Goal: Task Accomplishment & Management: Complete application form

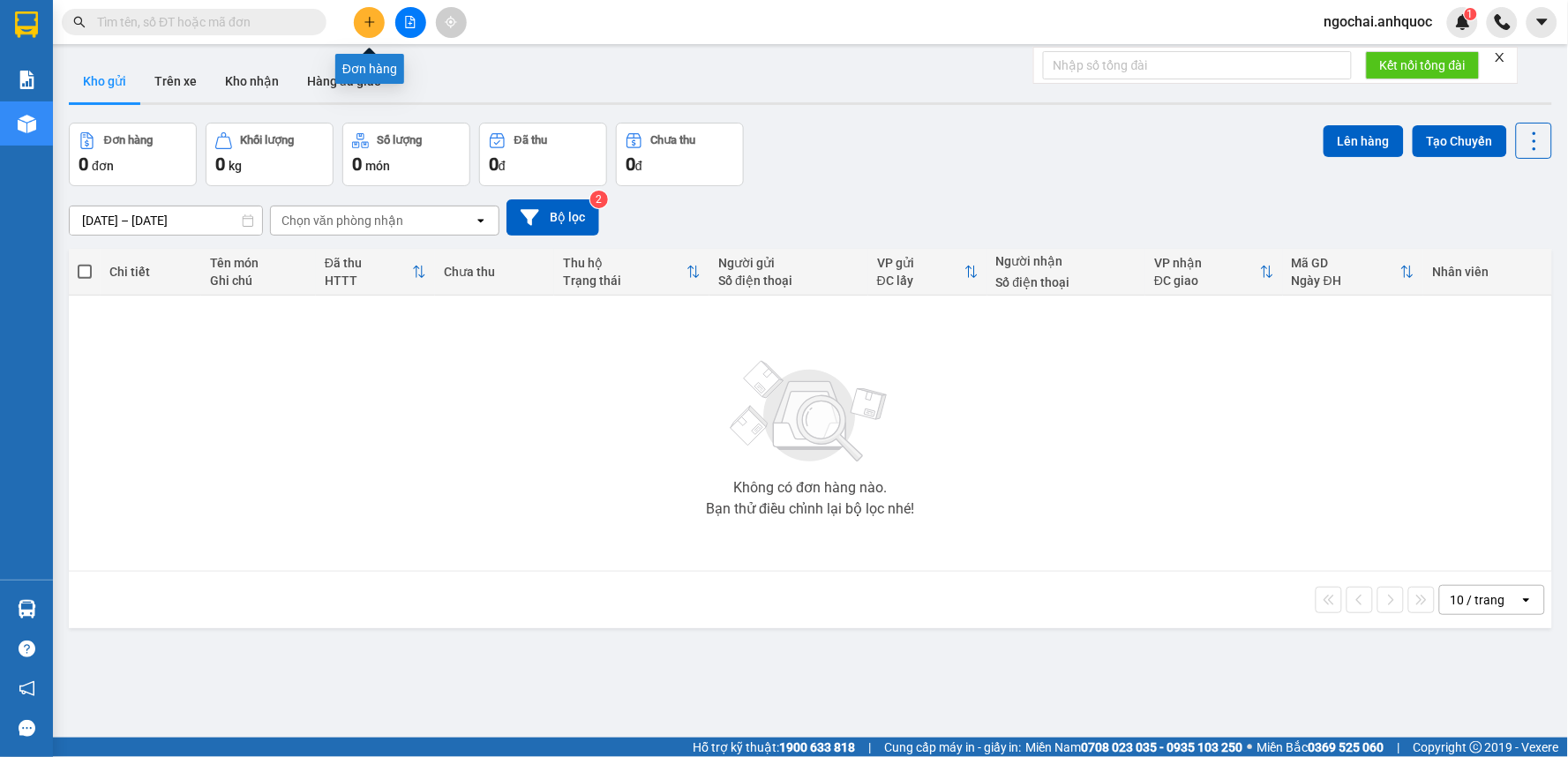
click at [365, 23] on icon "plus" at bounding box center [370, 22] width 13 height 13
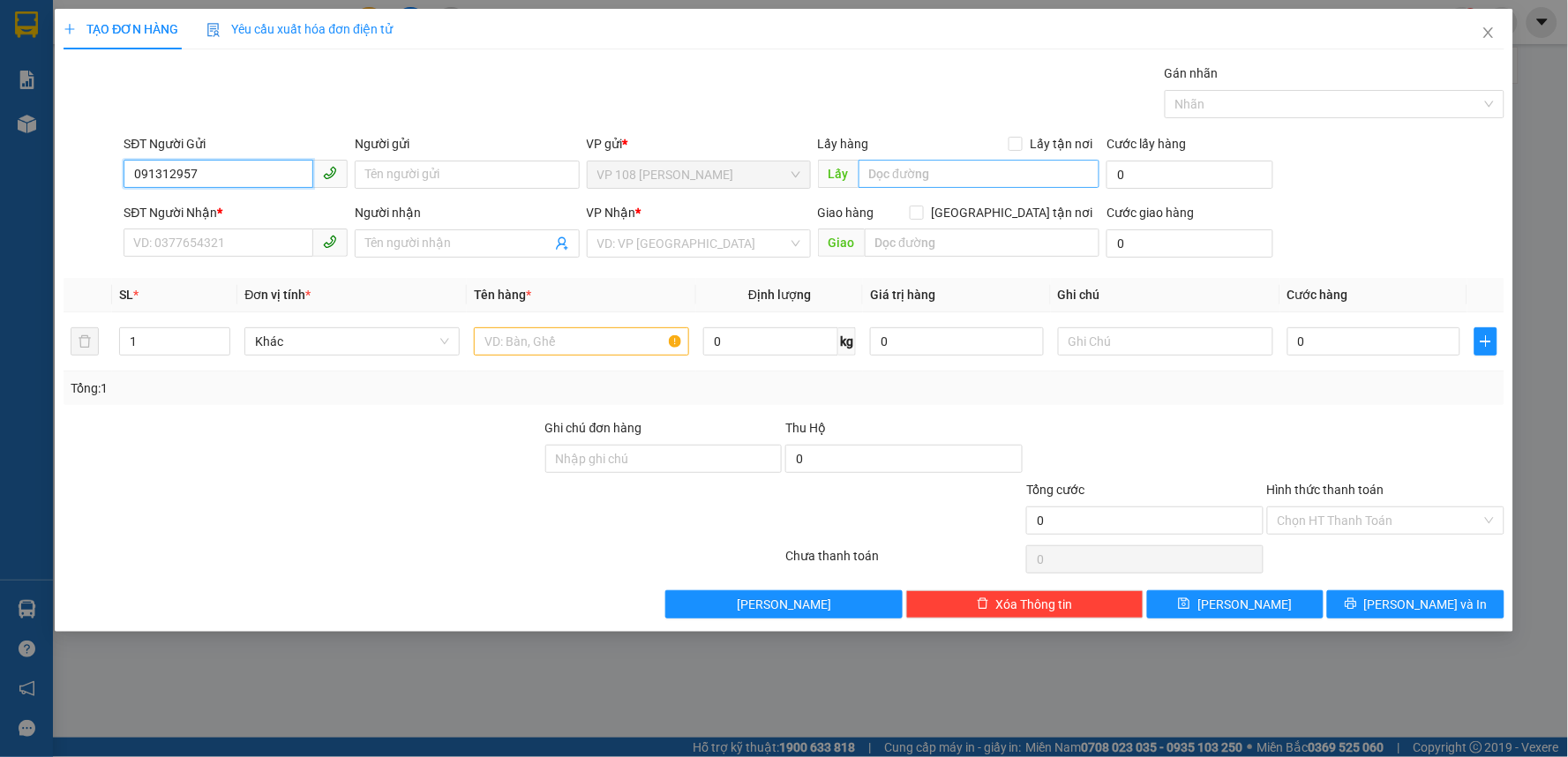
type input "0913129573"
click at [276, 211] on div "0913129573 - CHÚ HÙNG" at bounding box center [236, 211] width 203 height 20
type input "CHÚ HÙNG"
type input "0986870732"
type input "ANH HÀO"
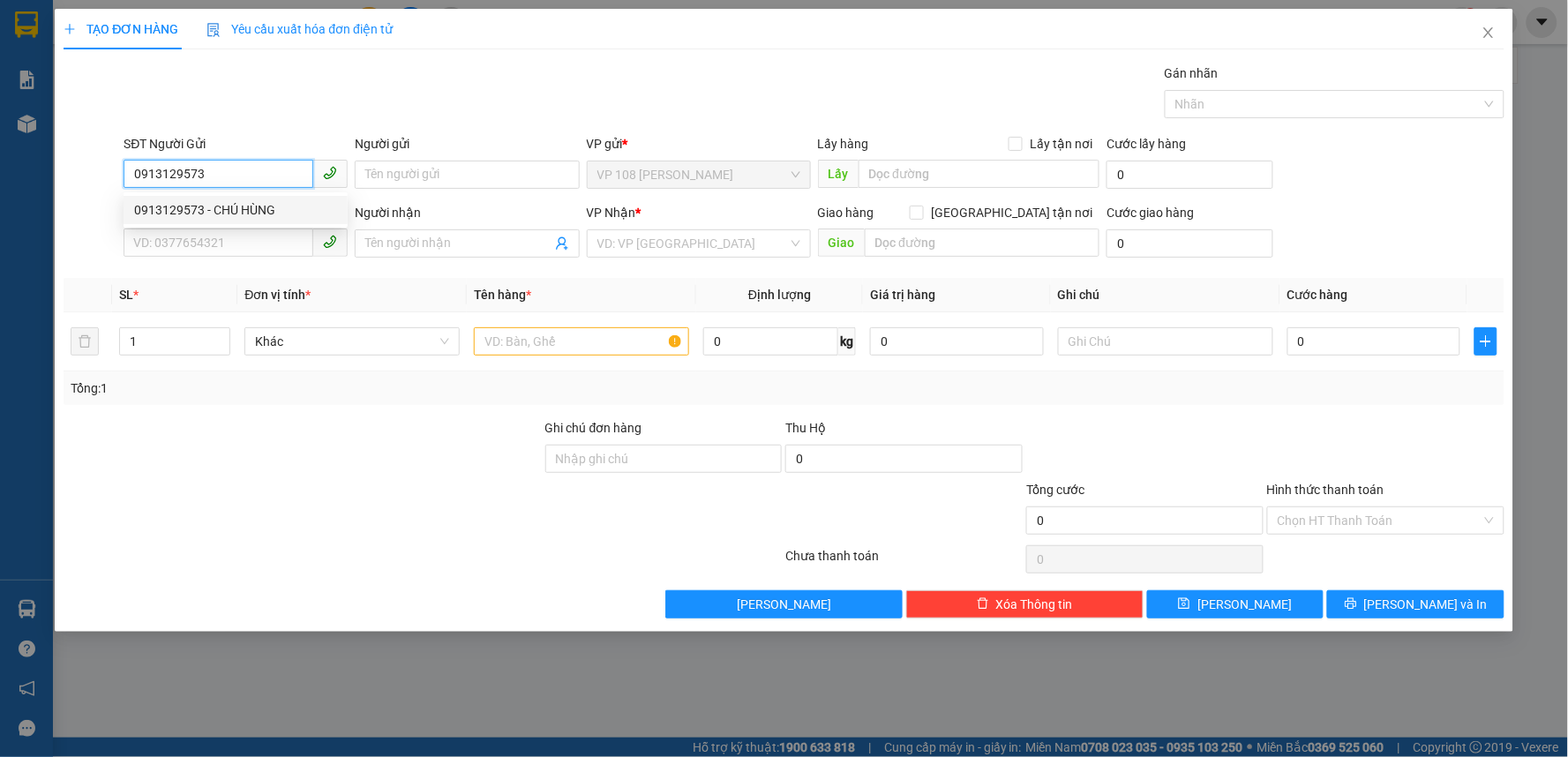
type input "VPSG"
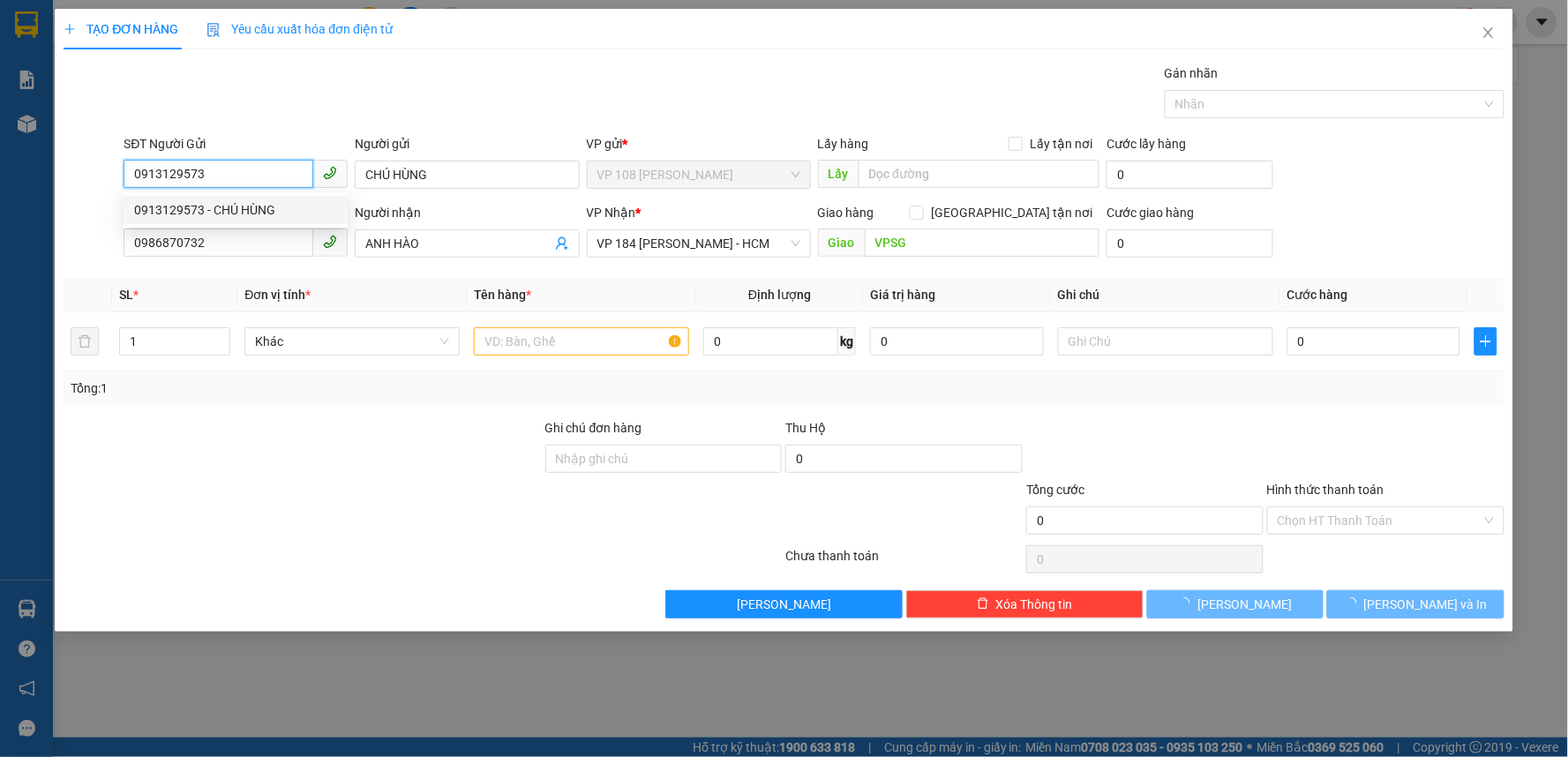
type input "20.000"
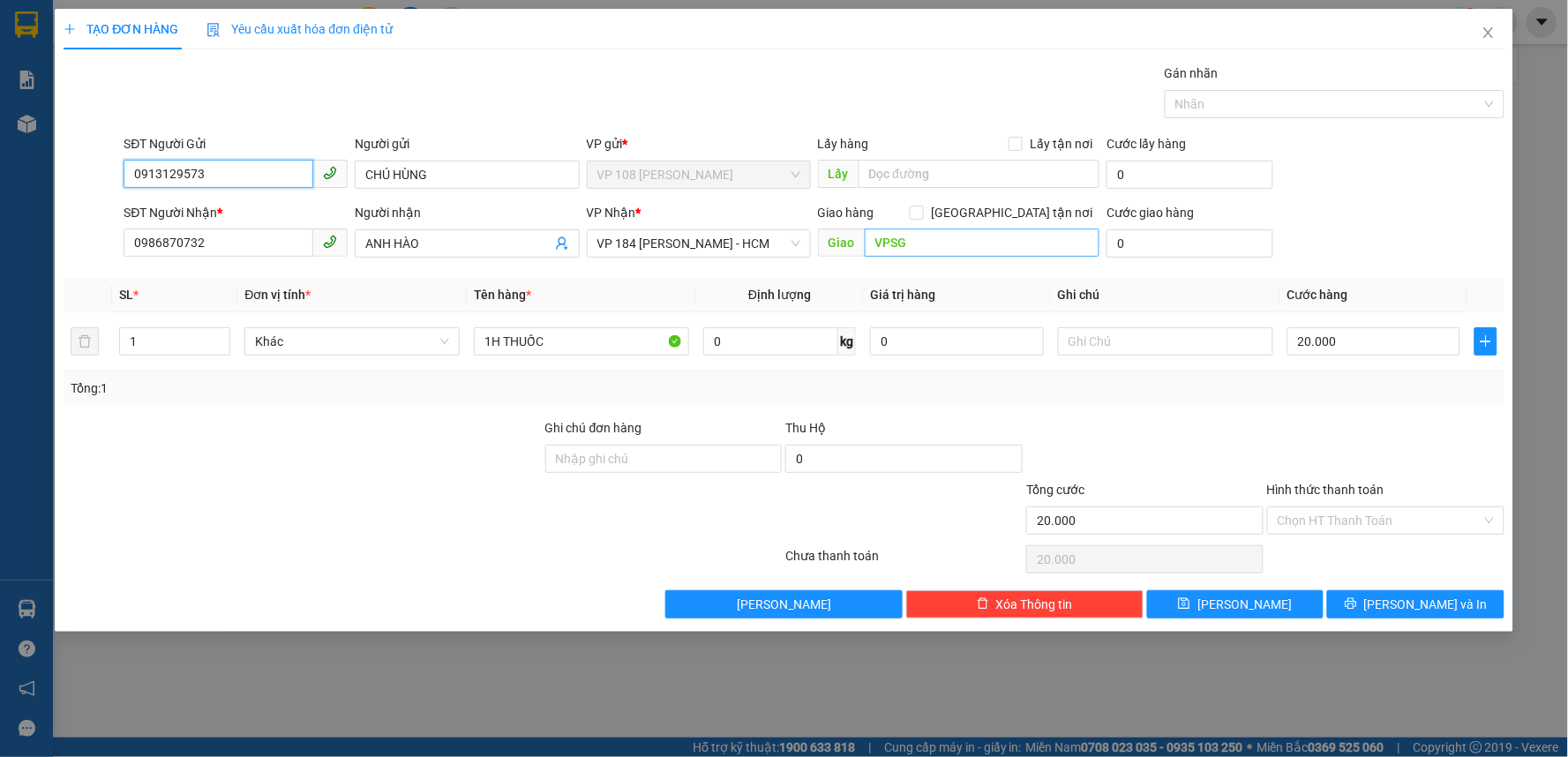
type input "0913129573"
click at [962, 243] on input "VPSG" at bounding box center [982, 243] width 236 height 29
type input "VP 184 NVT"
click at [513, 338] on input "1H THUỐC" at bounding box center [581, 342] width 215 height 29
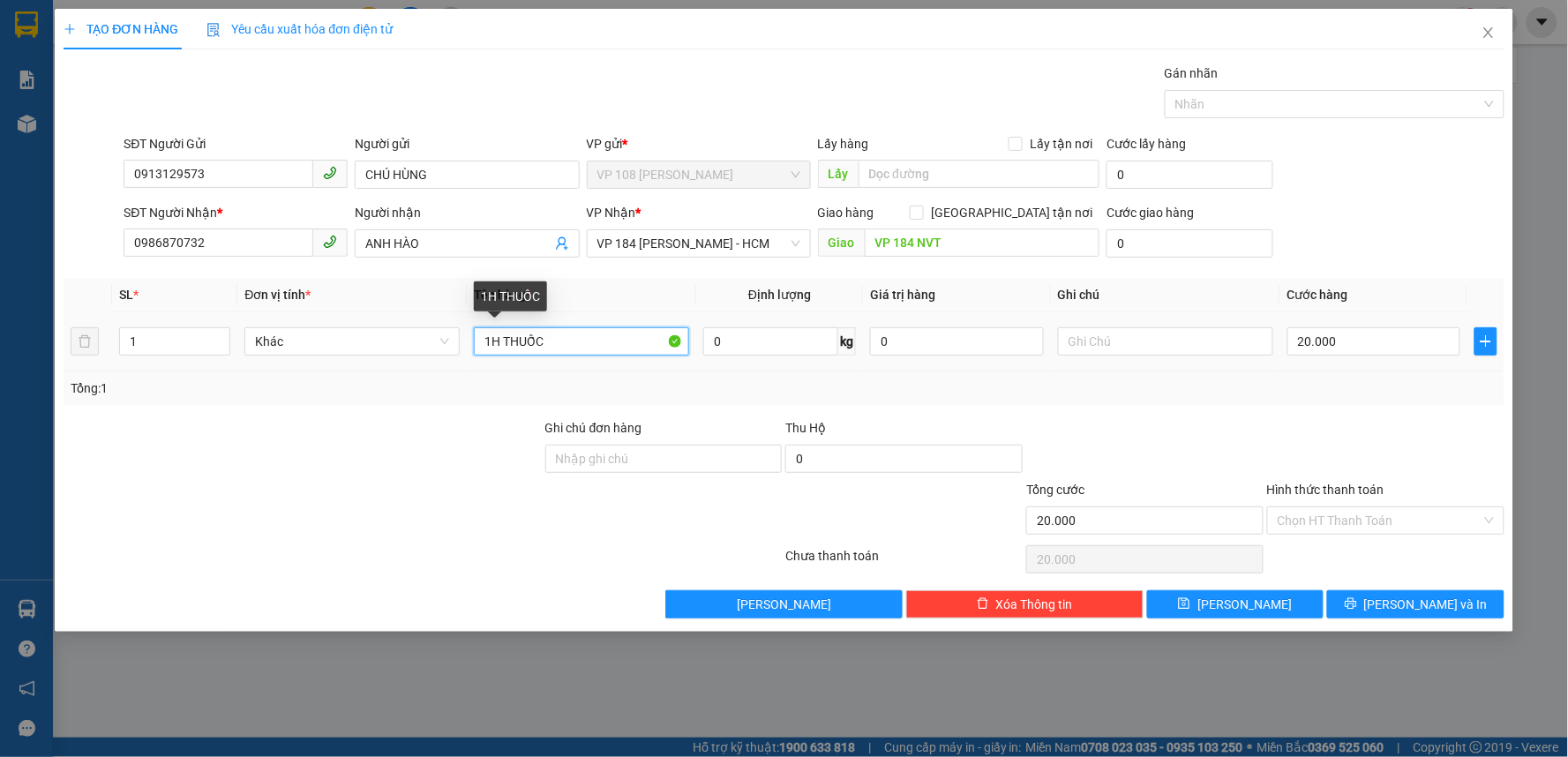
click at [513, 338] on input "1H THUỐC" at bounding box center [581, 342] width 215 height 29
type input "1 XỐP VÀNG"
click at [1325, 331] on input "20.000" at bounding box center [1375, 342] width 174 height 29
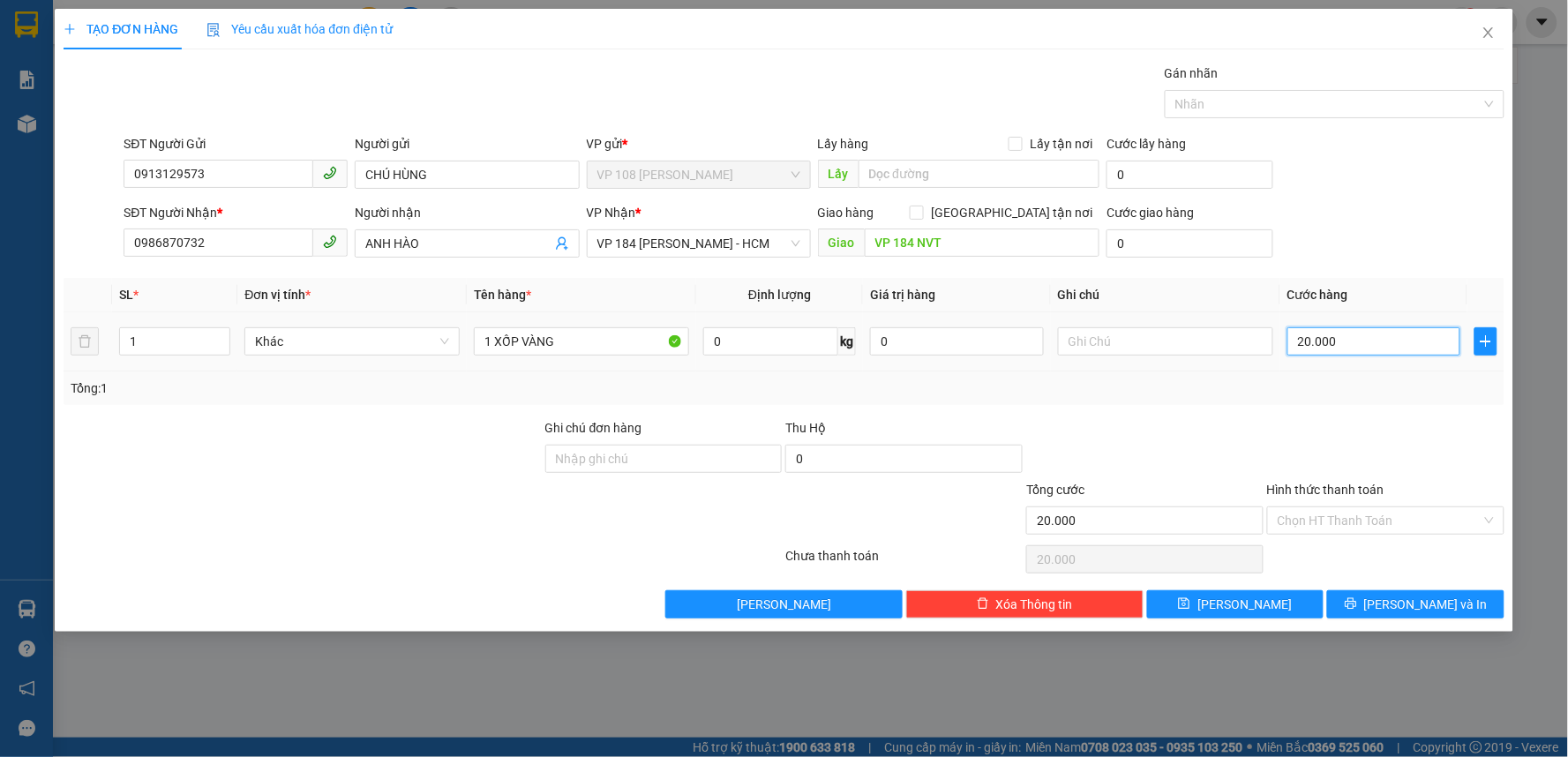
type input "4"
type input "40"
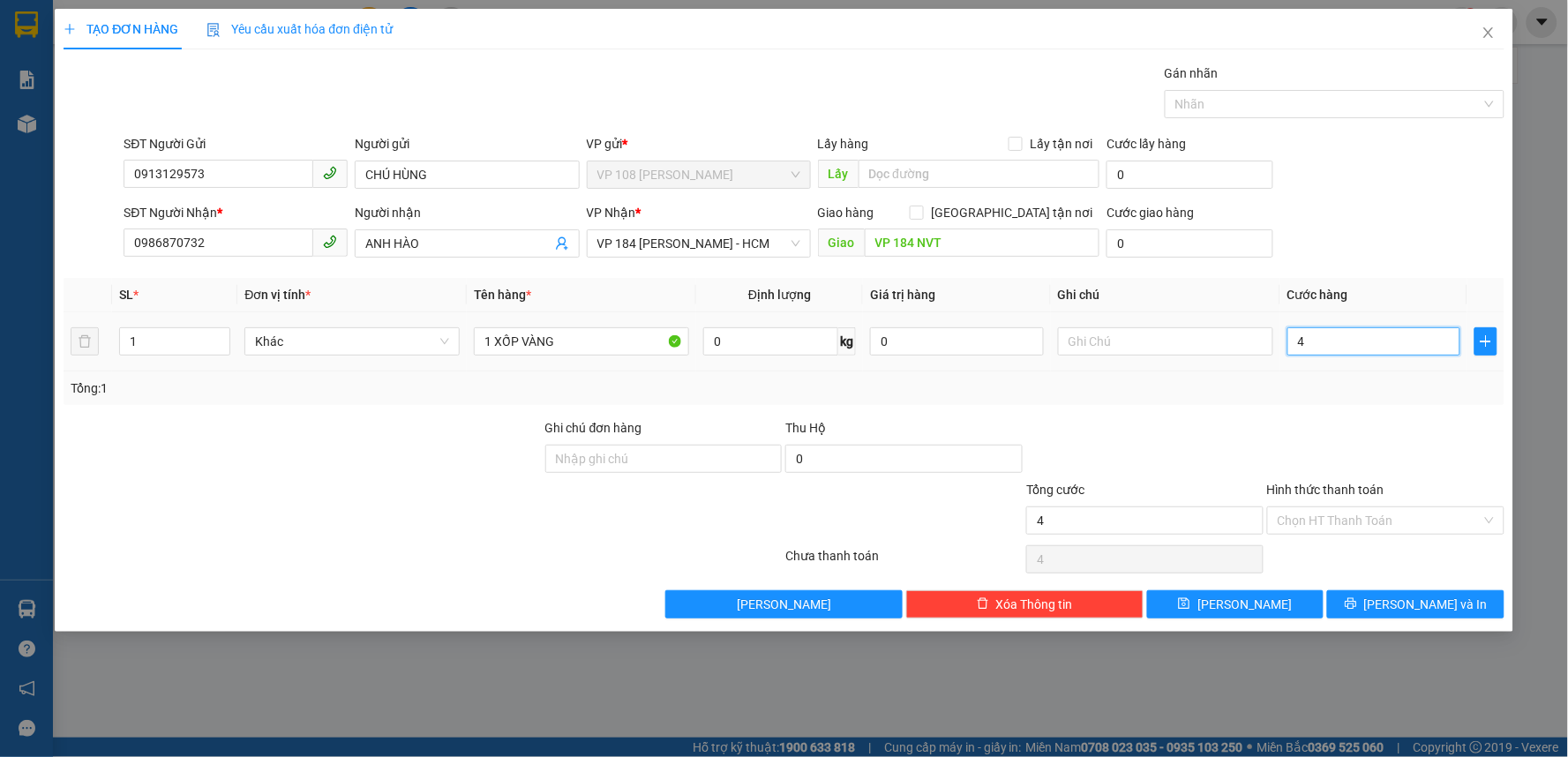
type input "40"
type input "400"
type input "4.000"
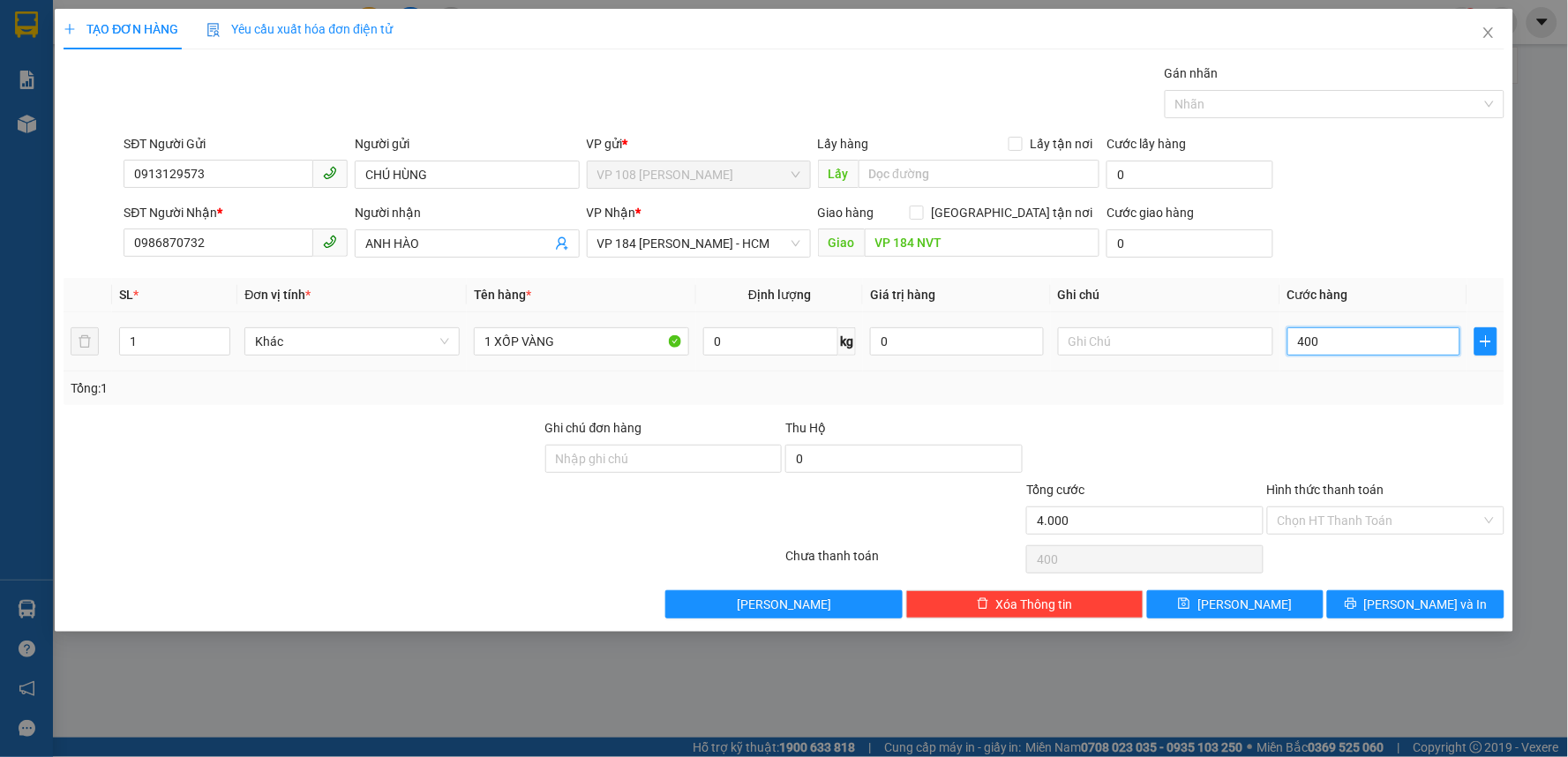
type input "4.000"
type input "40.000"
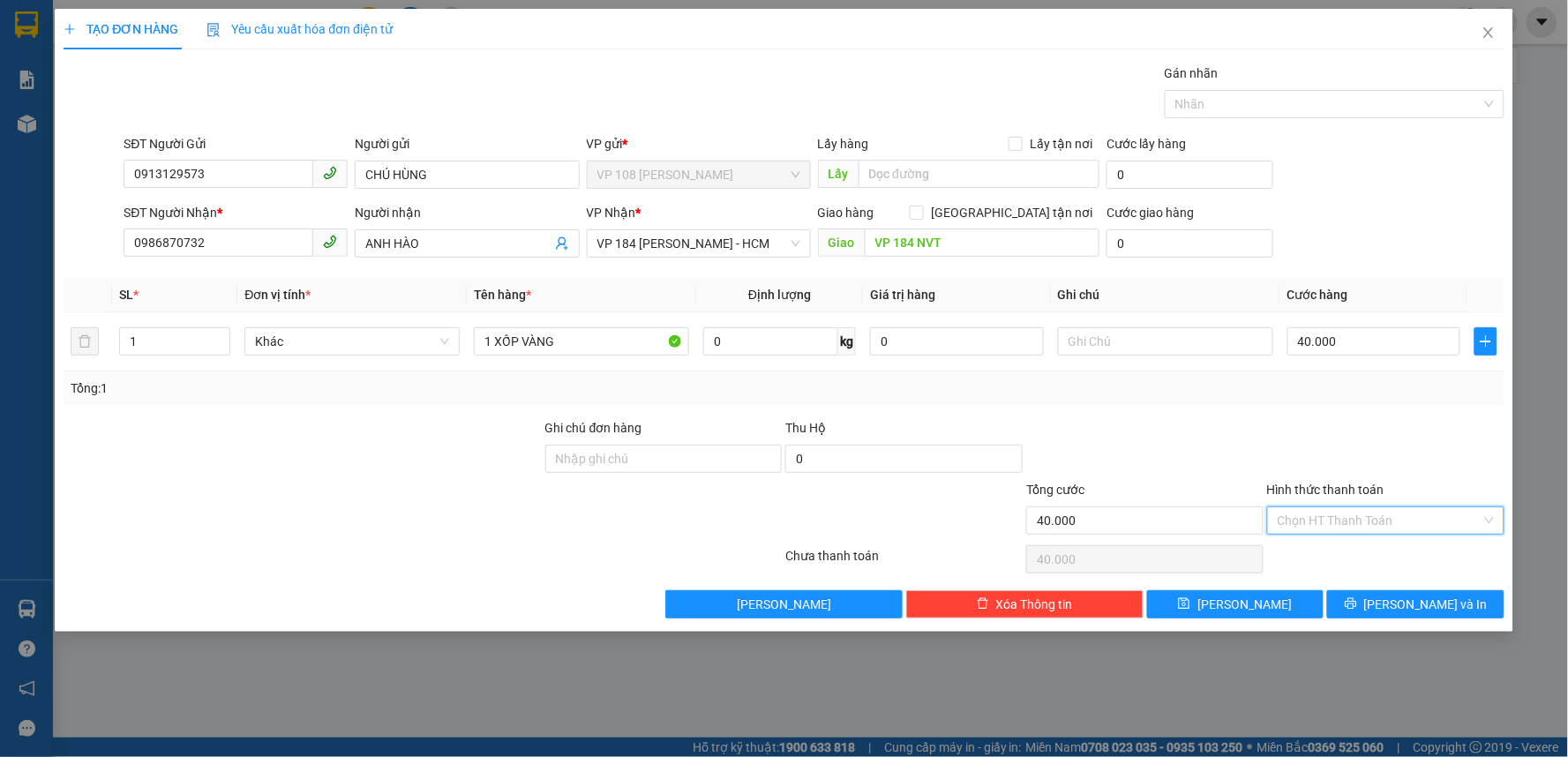
click at [1379, 512] on input "Hình thức thanh toán" at bounding box center [1380, 521] width 204 height 27
click at [1345, 557] on div "Tại văn phòng" at bounding box center [1386, 556] width 216 height 20
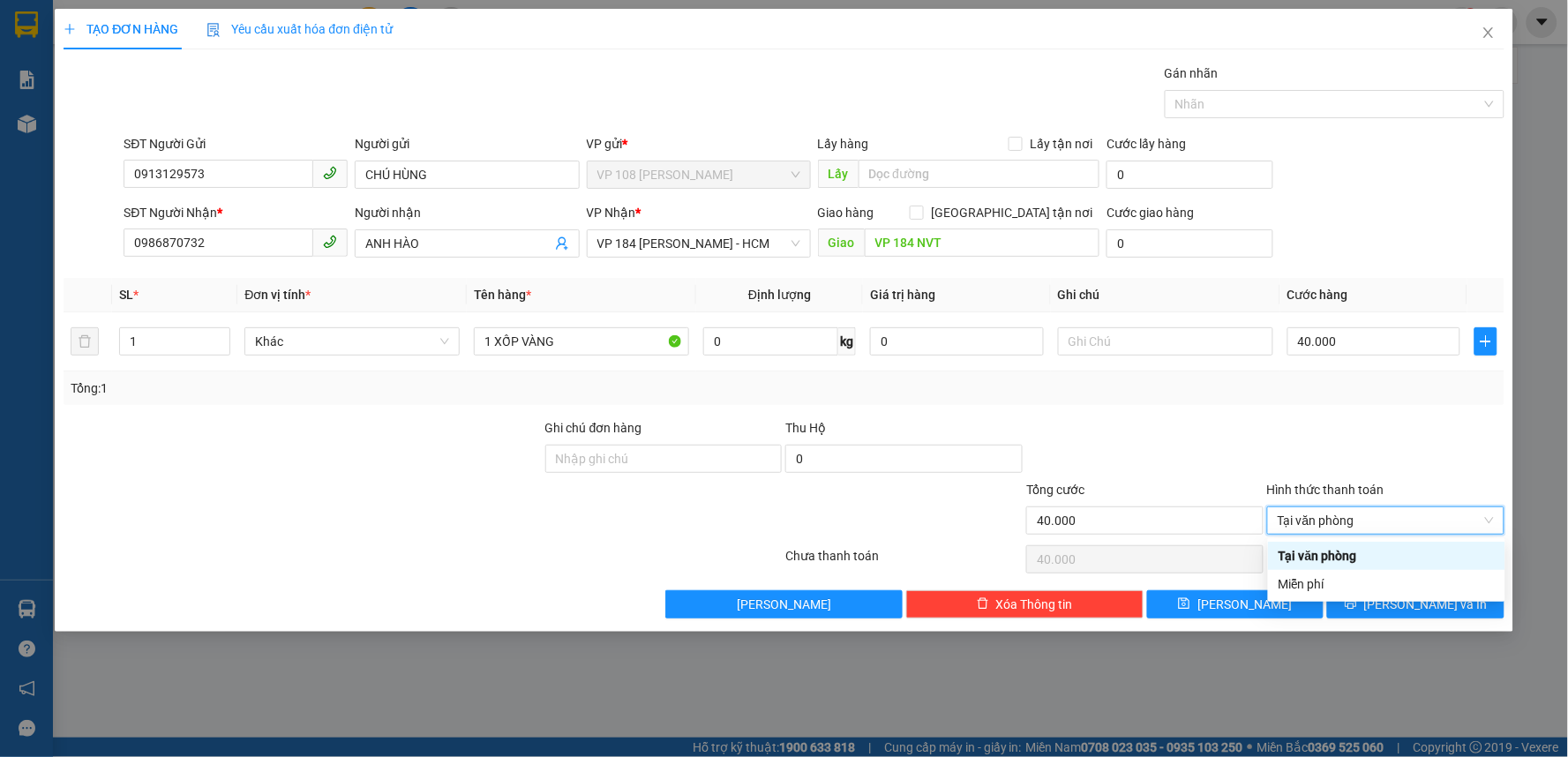
type input "0"
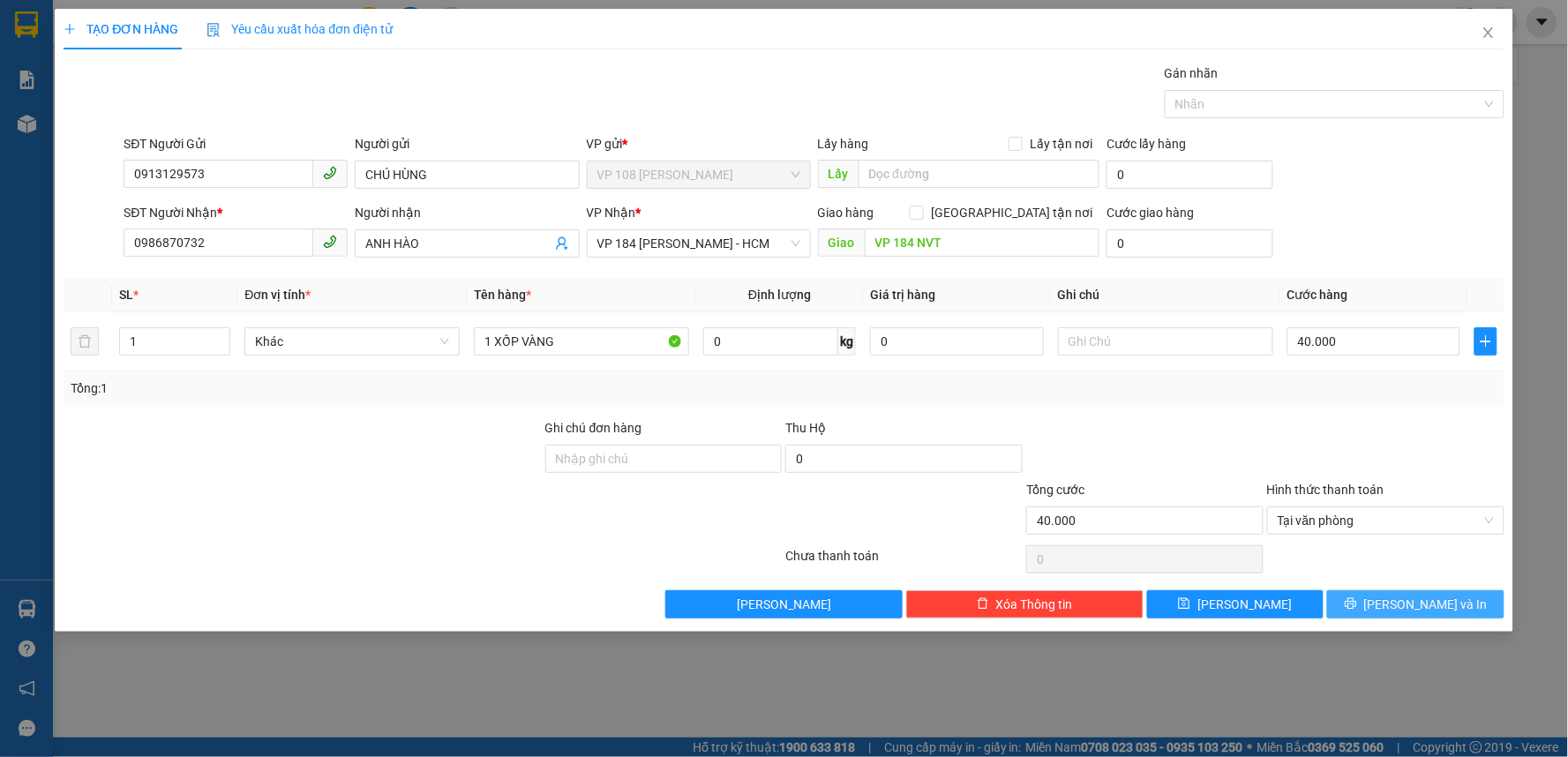
click at [1435, 603] on span "Lưu và In" at bounding box center [1426, 605] width 124 height 20
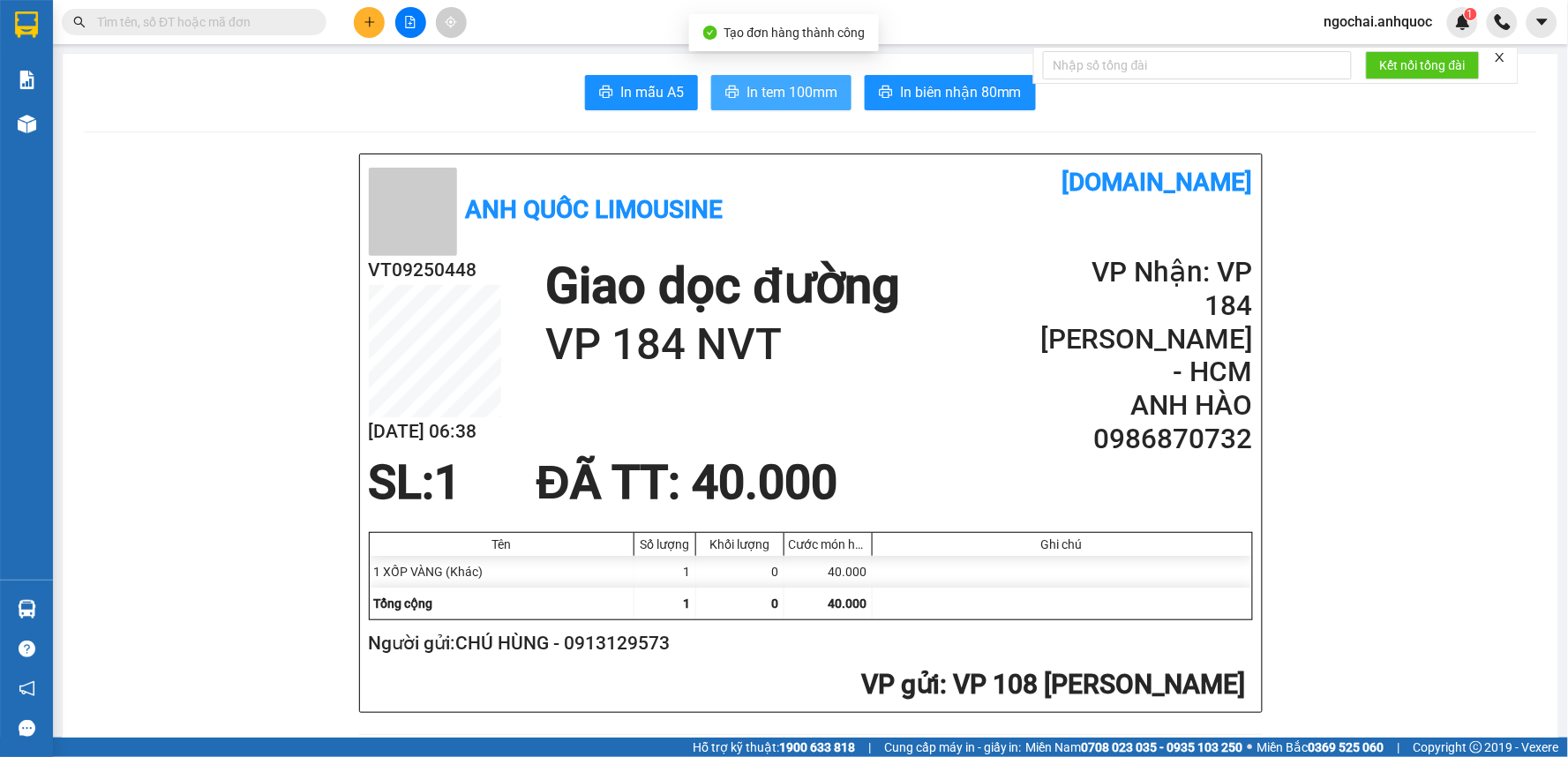
click at [795, 90] on span "In tem 100mm" at bounding box center [792, 92] width 90 height 22
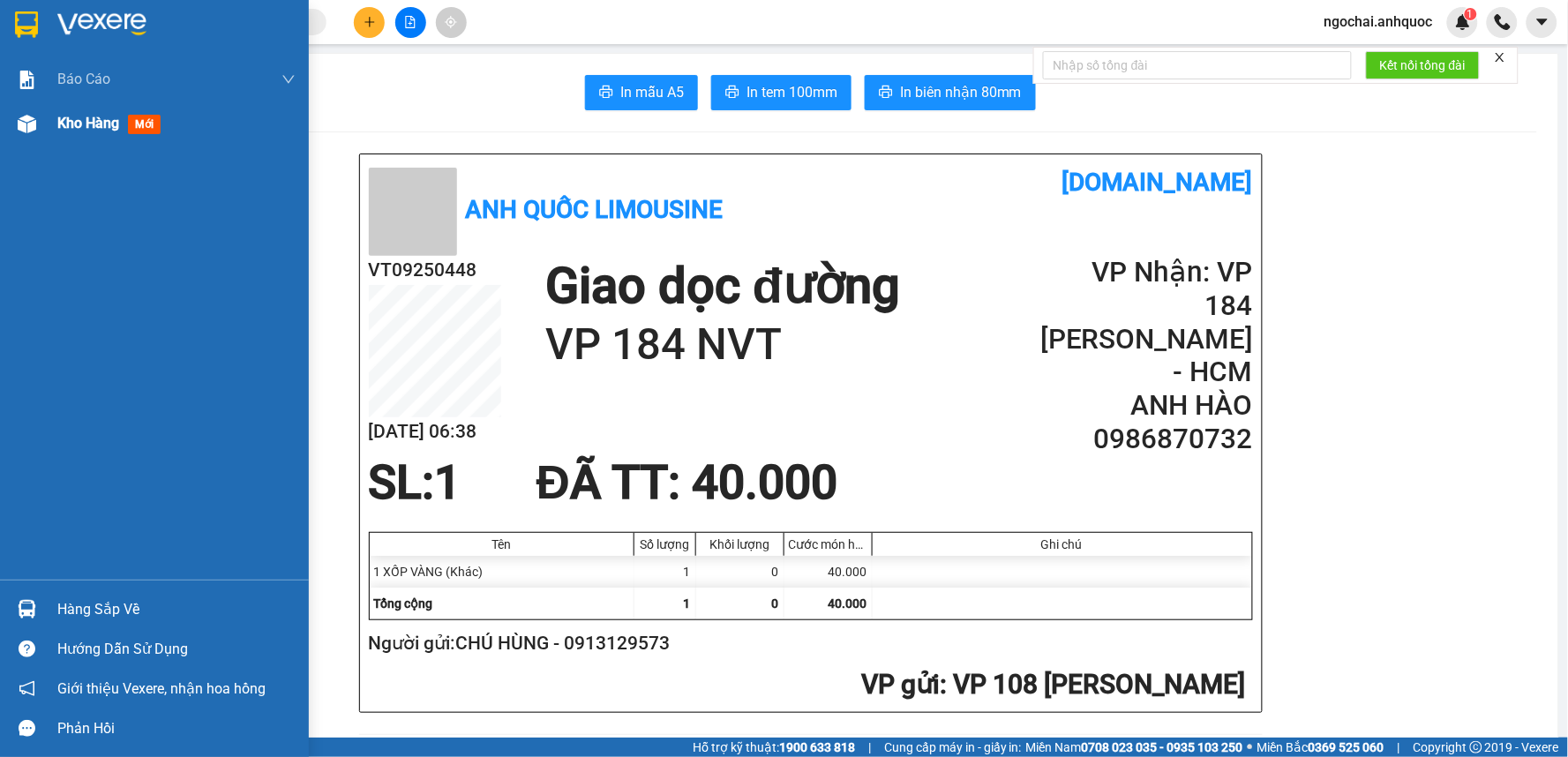
click at [60, 137] on div "Kho hàng mới" at bounding box center [176, 123] width 238 height 44
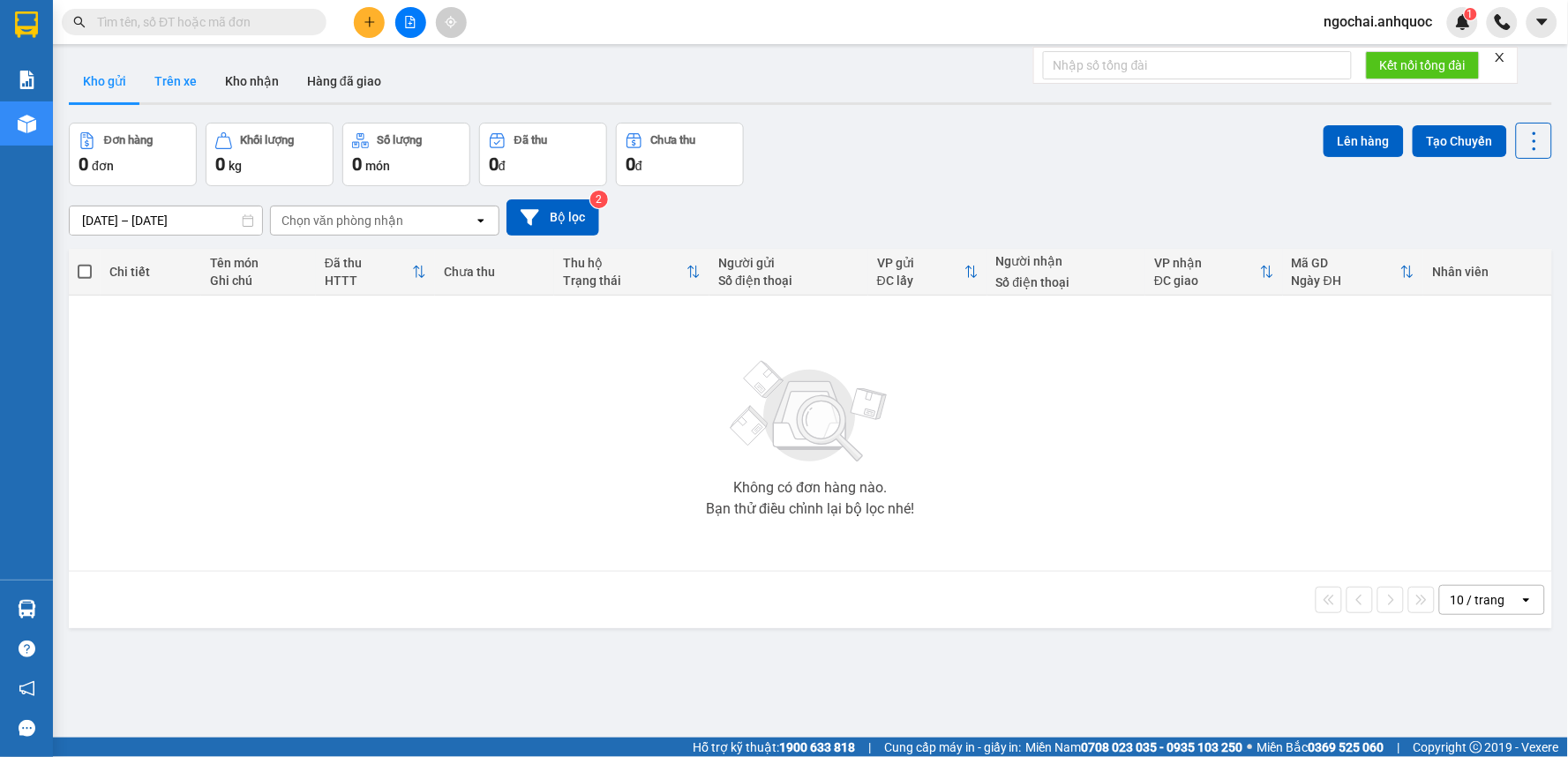
click at [177, 81] on button "Trên xe" at bounding box center [176, 81] width 71 height 42
